Goal: Complete application form: Complete application form

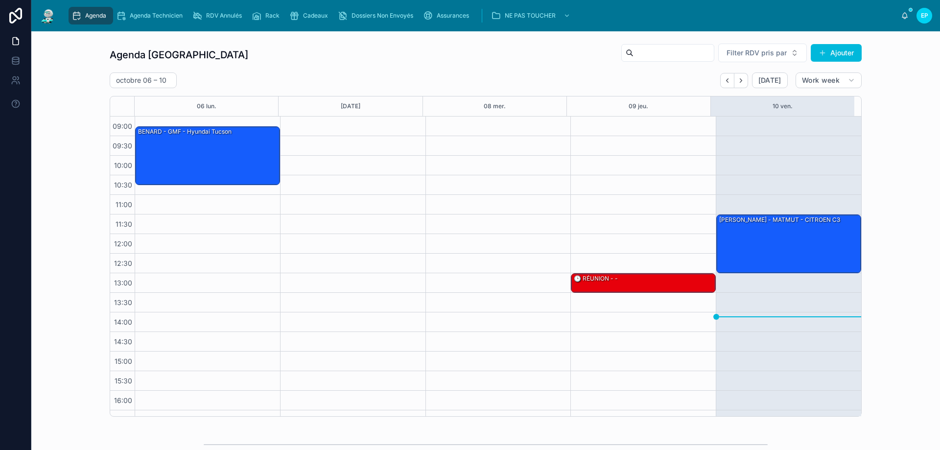
click at [275, 17] on span "Rack" at bounding box center [272, 16] width 14 height 8
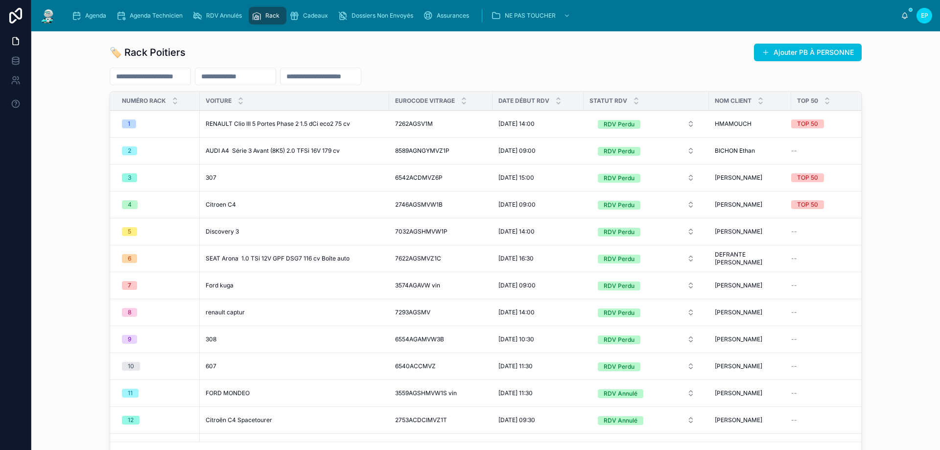
click at [316, 16] on span "Cadeaux" at bounding box center [315, 16] width 25 height 8
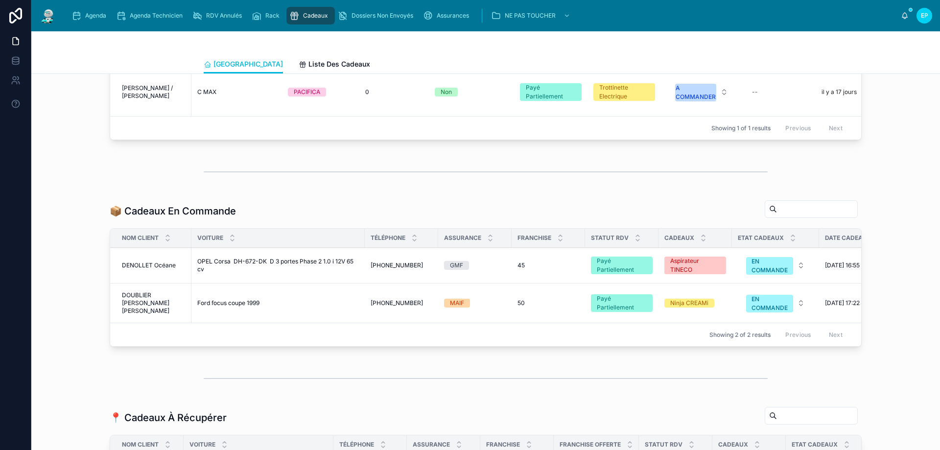
scroll to position [343, 0]
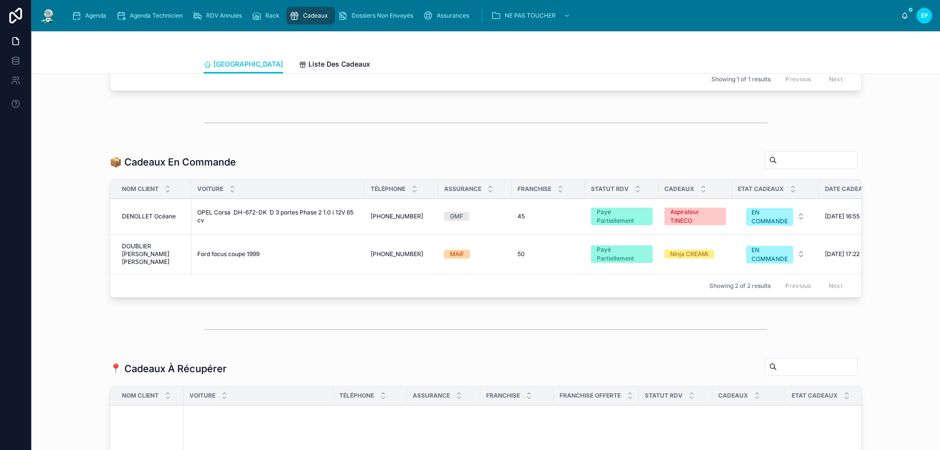
click at [380, 258] on span "[PHONE_NUMBER]" at bounding box center [397, 254] width 52 height 8
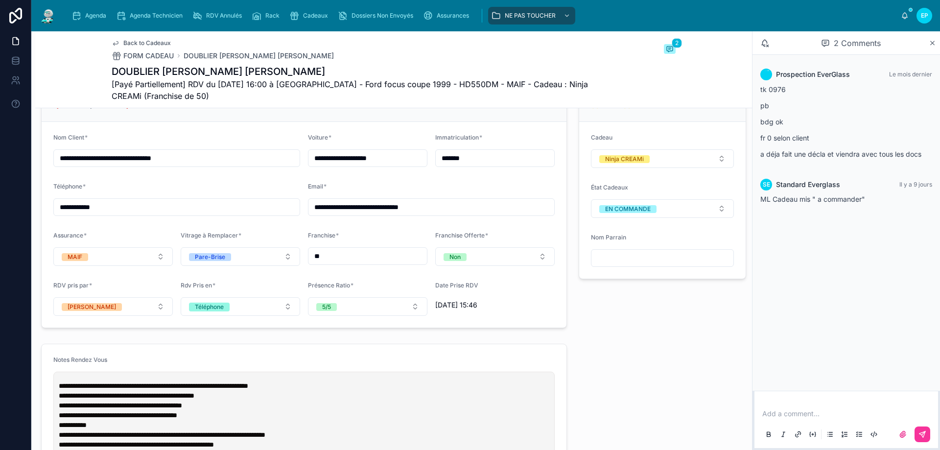
scroll to position [734, 0]
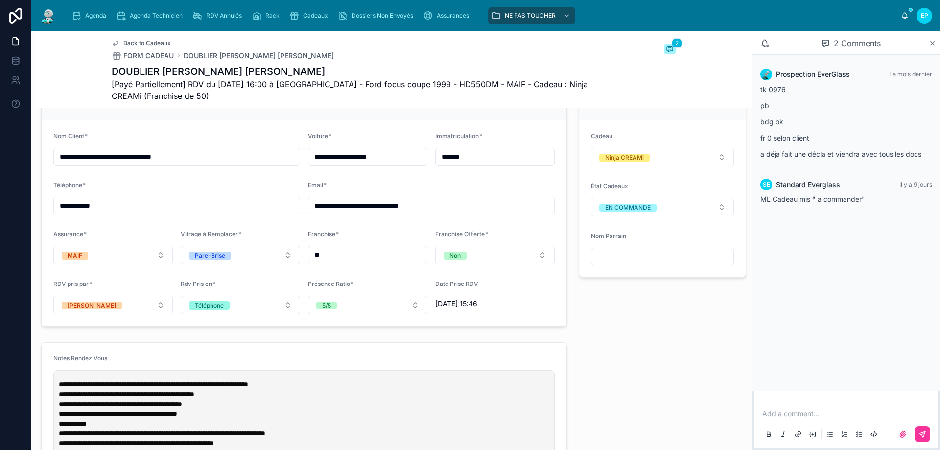
click at [701, 210] on button "EN COMMANDE" at bounding box center [662, 207] width 143 height 19
click at [640, 291] on span "A RECUPERER" at bounding box center [618, 294] width 52 height 8
click at [805, 416] on p at bounding box center [848, 414] width 172 height 10
click at [921, 430] on button at bounding box center [922, 434] width 16 height 16
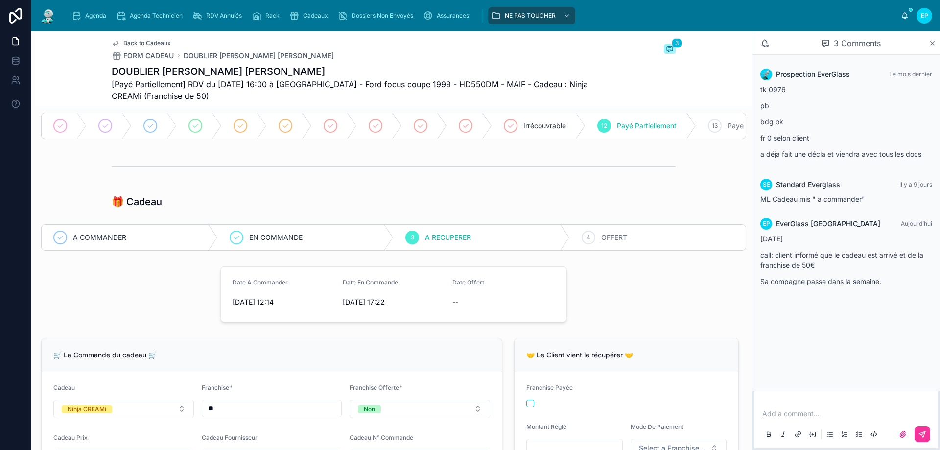
scroll to position [0, 0]
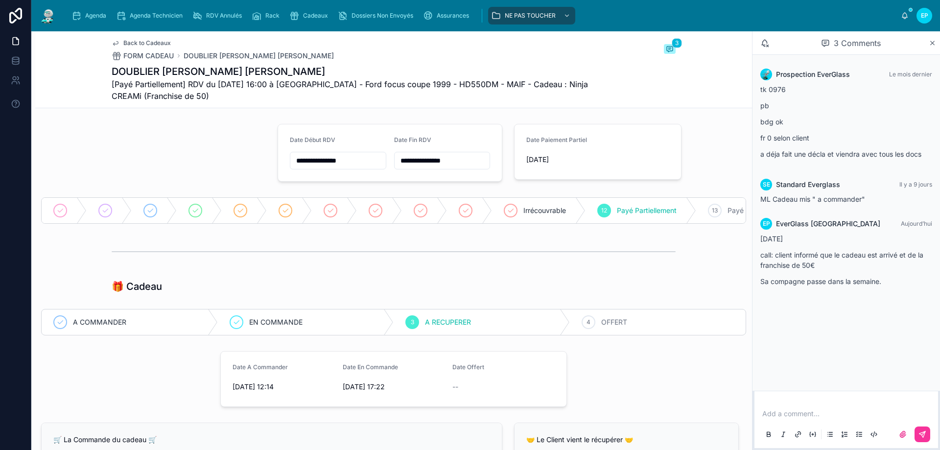
click at [316, 19] on span "Cadeaux" at bounding box center [315, 16] width 25 height 8
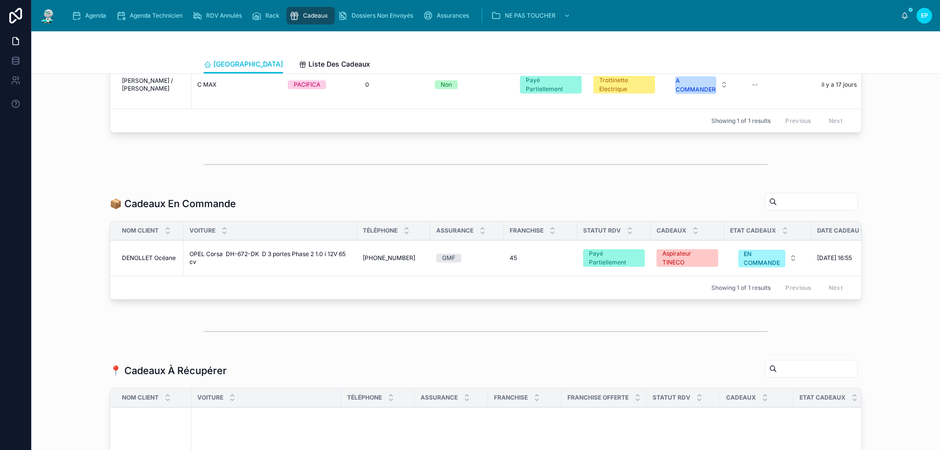
scroll to position [343, 0]
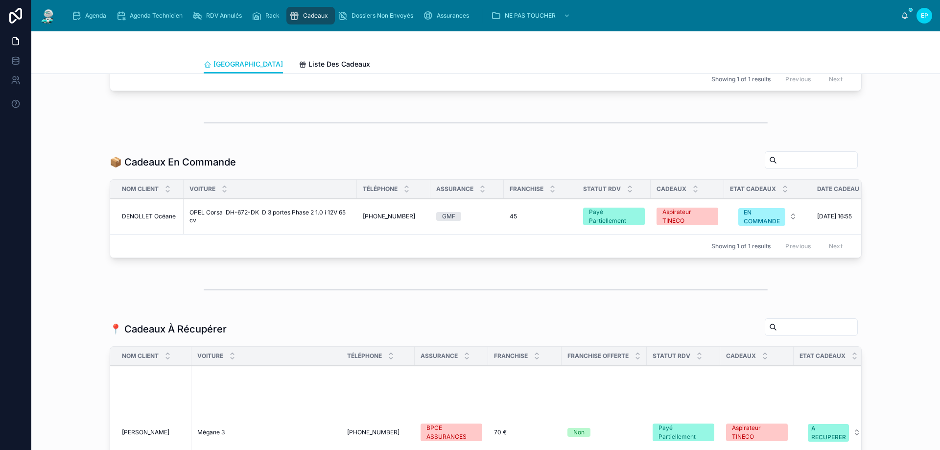
click at [315, 224] on span "OPEL Corsa DH-672-DK D 3 portes Phase 2 1.0 i 12V 65 cv" at bounding box center [270, 217] width 162 height 16
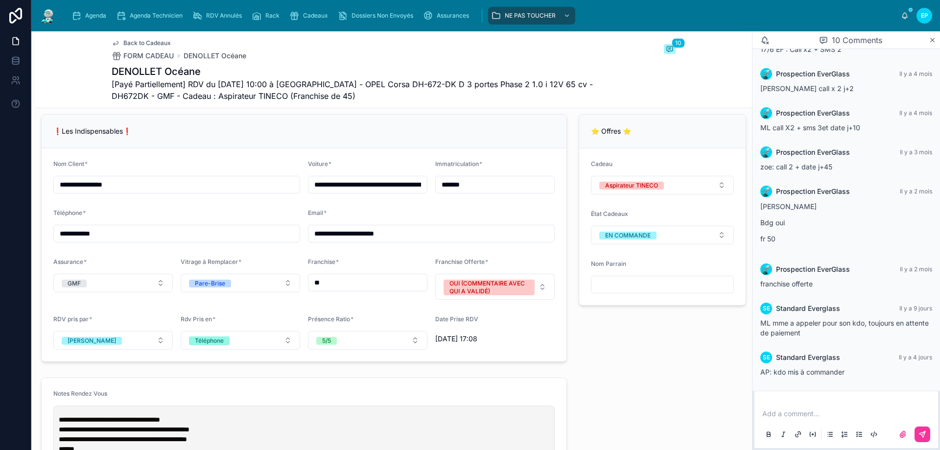
scroll to position [734, 0]
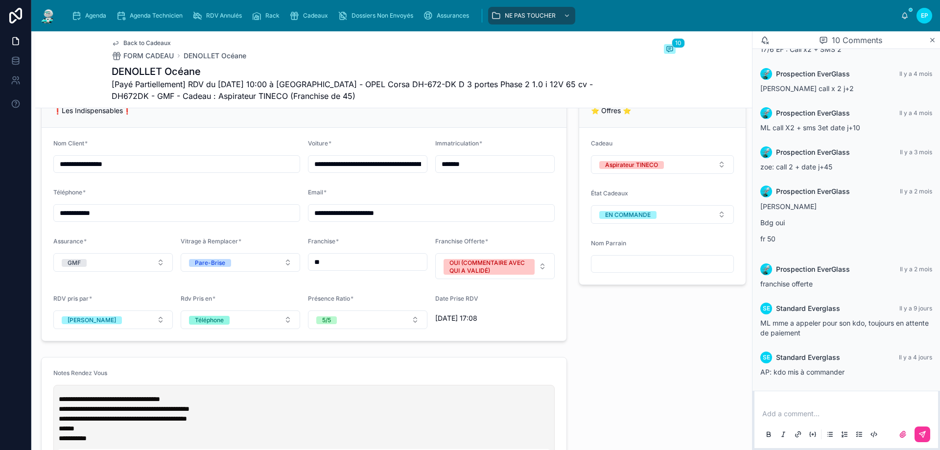
click at [816, 414] on p at bounding box center [848, 414] width 172 height 10
click at [926, 431] on button at bounding box center [922, 434] width 16 height 16
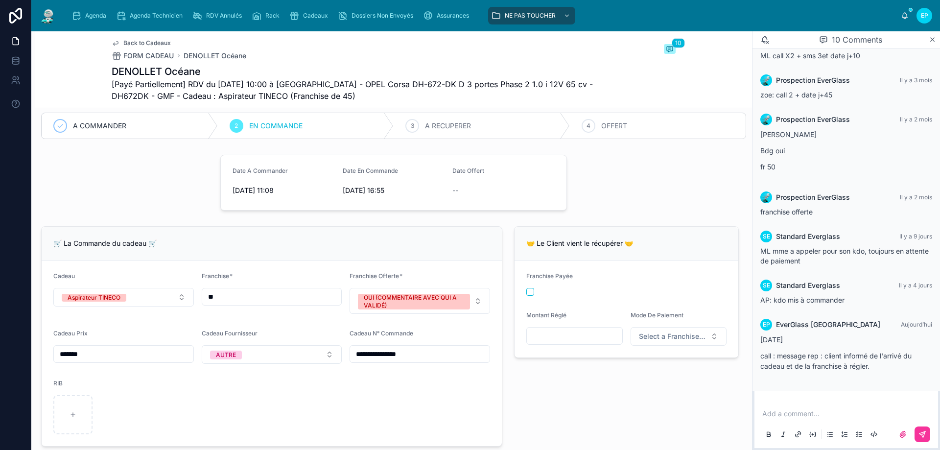
scroll to position [196, 0]
click at [98, 18] on span "Agenda" at bounding box center [95, 16] width 21 height 8
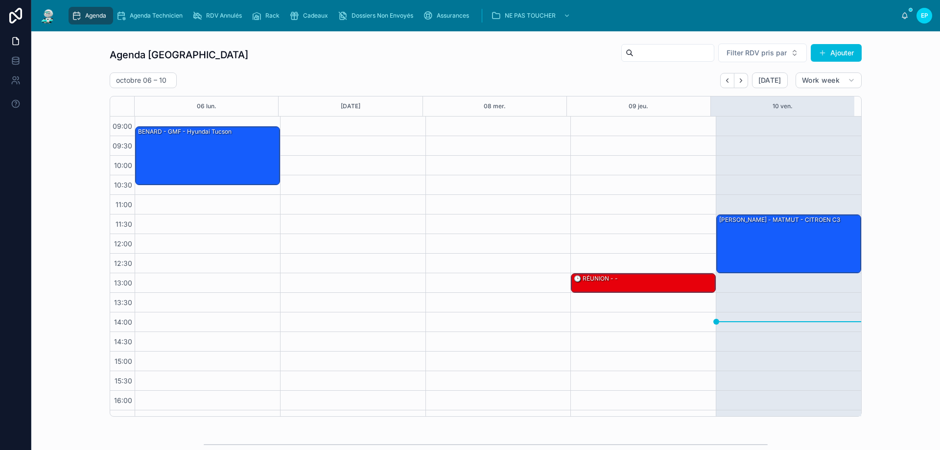
drag, startPoint x: 739, startPoint y: 78, endPoint x: 732, endPoint y: 97, distance: 20.3
click at [739, 80] on icon "Next" at bounding box center [740, 80] width 7 height 7
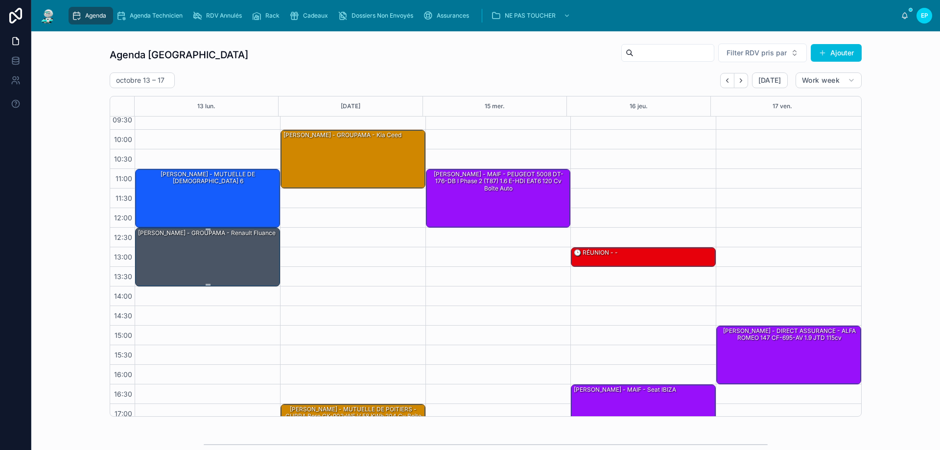
scroll to position [53, 0]
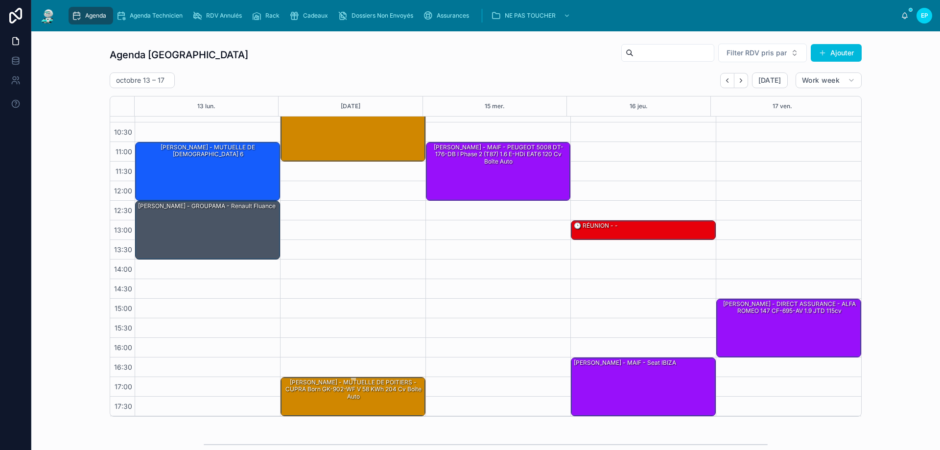
click at [368, 401] on div "[PERSON_NAME] - MUTUELLE DE POITIERS - CUPRA Born GK-902-WF V 58 kWh 204 cv Boî…" at bounding box center [353, 395] width 142 height 37
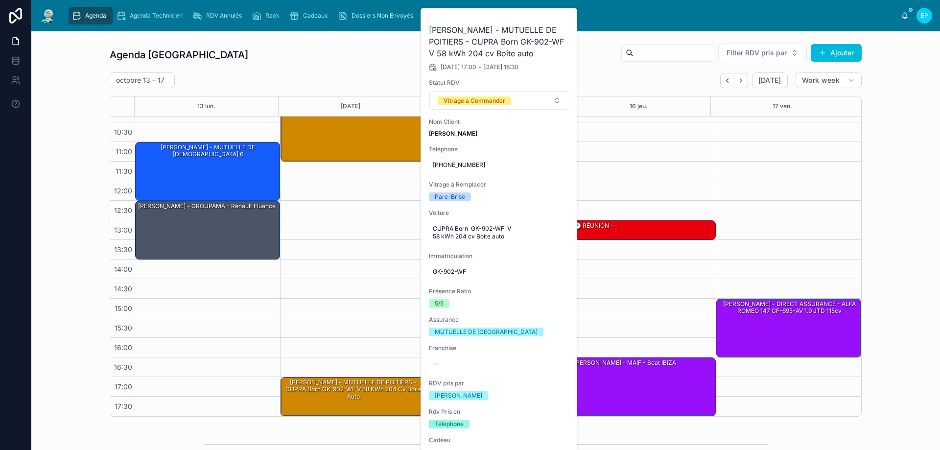
click at [334, 268] on div "10:00 – 11:30 [PERSON_NAME] - GROUPAMA - Kia ceed 17:00 – 18:30 [PERSON_NAME] -…" at bounding box center [352, 240] width 145 height 352
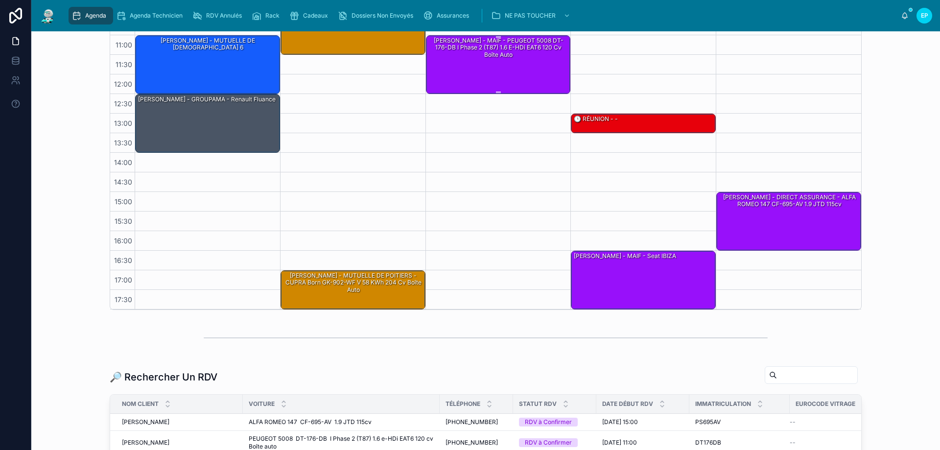
scroll to position [196, 0]
